Goal: Information Seeking & Learning: Understand process/instructions

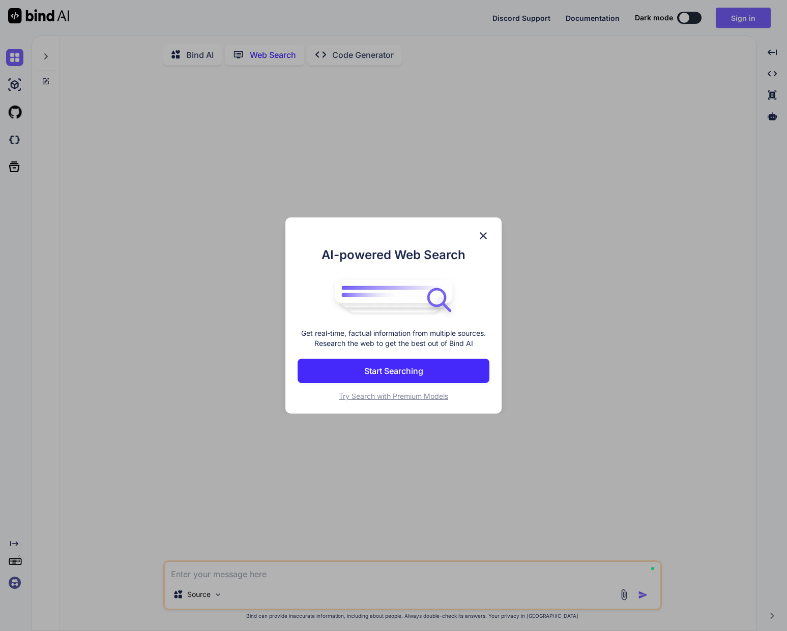
scroll to position [4, 0]
click at [481, 233] on img at bounding box center [483, 236] width 12 height 12
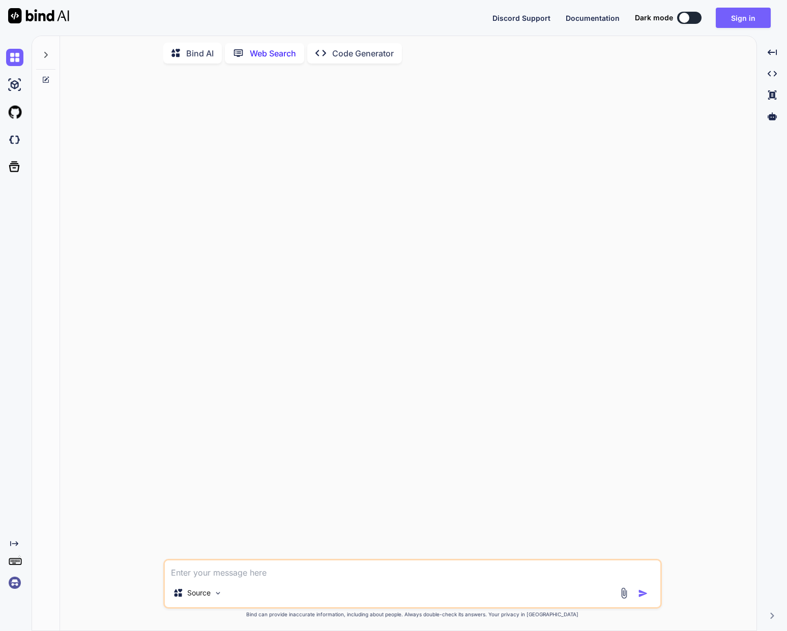
click at [50, 19] on img at bounding box center [38, 15] width 61 height 15
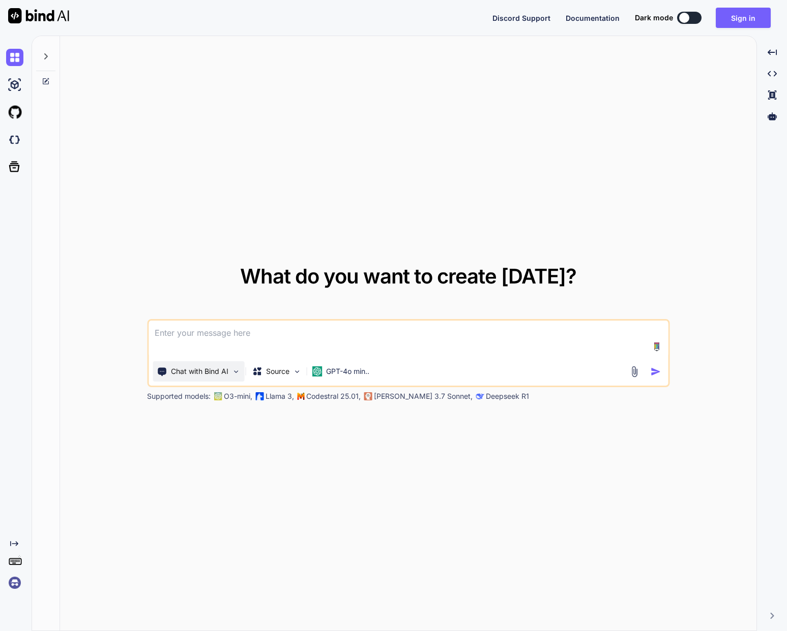
click at [206, 376] on p "Chat with Bind AI" at bounding box center [199, 372] width 57 height 10
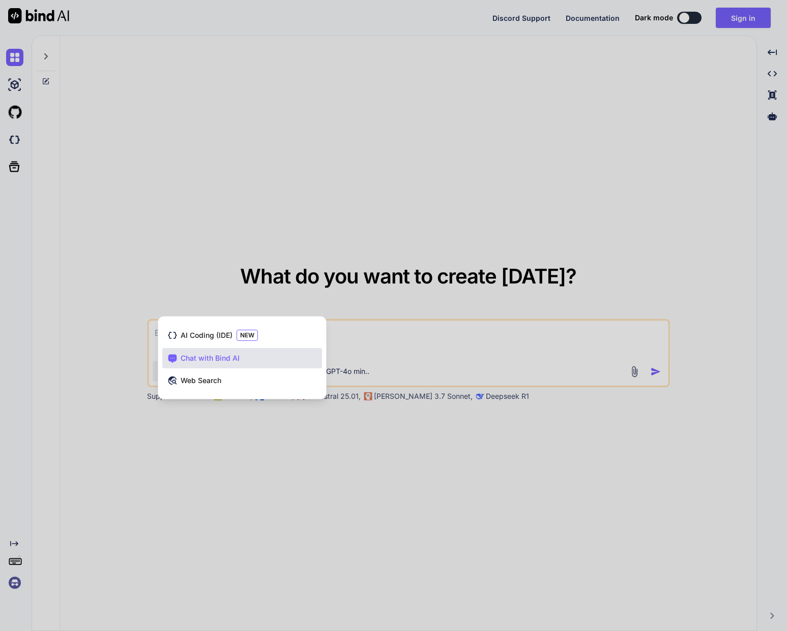
click at [158, 147] on div at bounding box center [393, 315] width 787 height 631
type textarea "x"
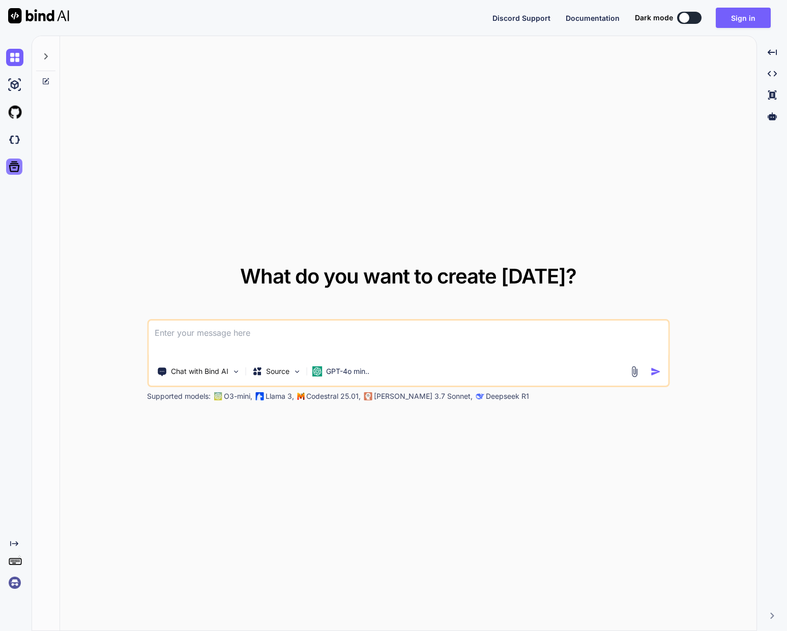
click at [11, 171] on icon at bounding box center [14, 167] width 11 height 11
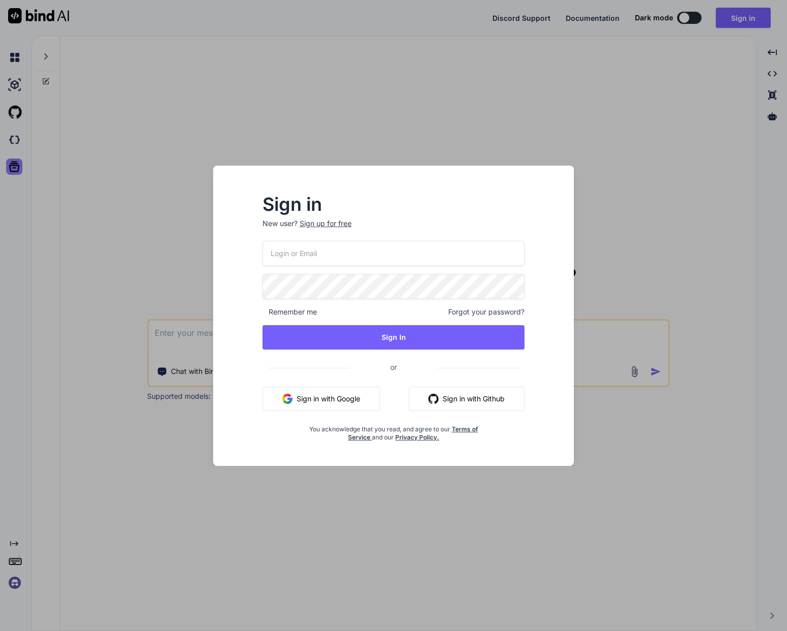
click at [11, 171] on div "Sign in New user? Sign up for free Remember me Forgot your password? Sign In or…" at bounding box center [393, 315] width 787 height 631
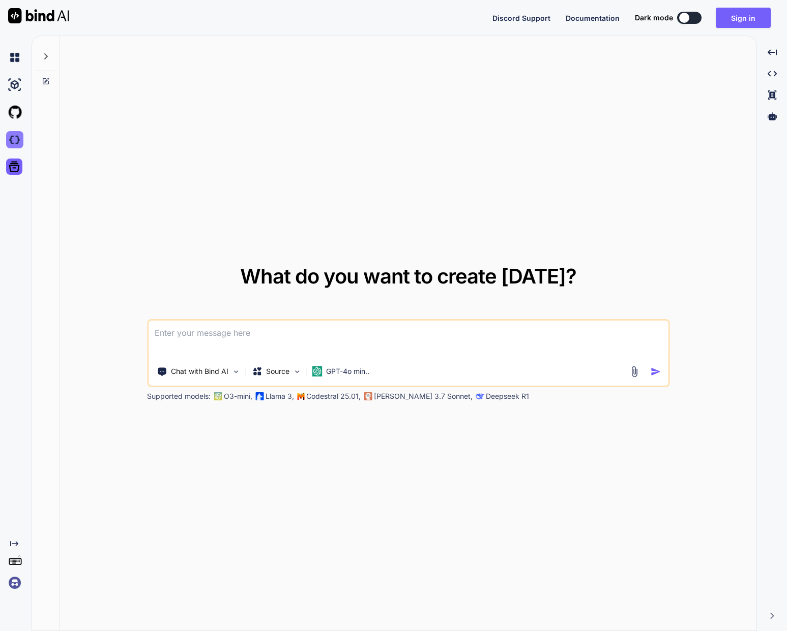
click at [15, 137] on img at bounding box center [14, 139] width 17 height 17
click at [577, 23] on div "Discord Support Documentation Dark mode Sign in Created with Pixso." at bounding box center [635, 18] width 286 height 20
click at [583, 14] on span "Documentation" at bounding box center [592, 18] width 54 height 9
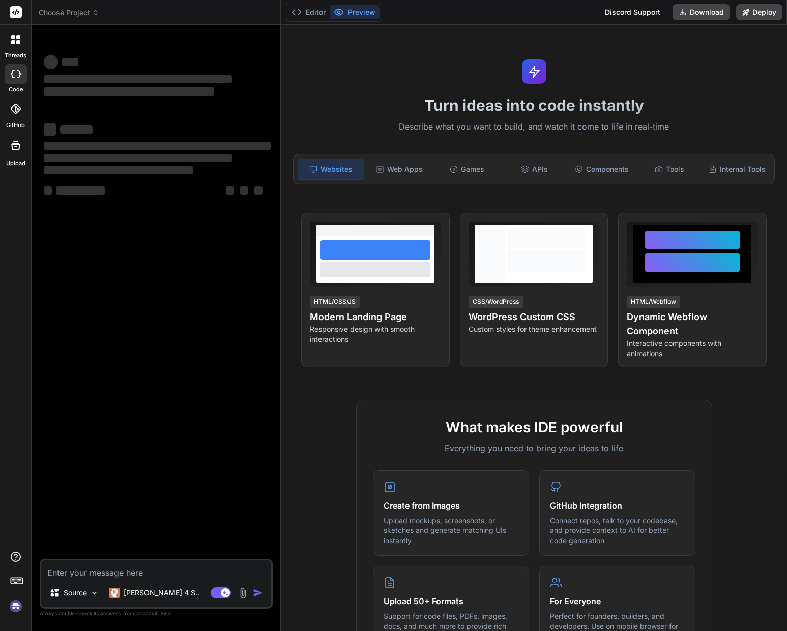
type textarea "x"
